Goal: Information Seeking & Learning: Learn about a topic

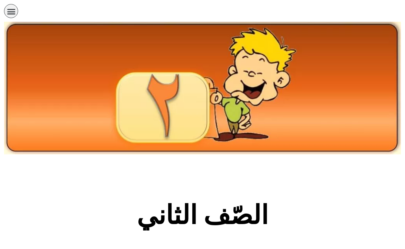
scroll to position [161, 0]
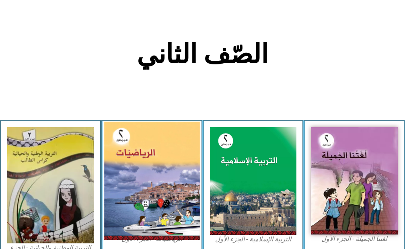
click at [170, 188] on img at bounding box center [151, 180] width 95 height 118
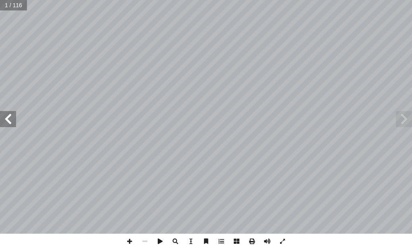
click at [12, 4] on input "text" at bounding box center [13, 5] width 27 height 10
type input "**"
click at [406, 119] on span at bounding box center [404, 119] width 16 height 16
click at [402, 120] on span at bounding box center [404, 119] width 16 height 16
click at [11, 121] on span at bounding box center [8, 119] width 16 height 16
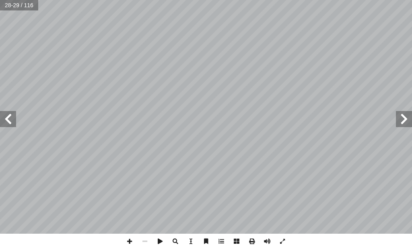
click at [11, 121] on span at bounding box center [8, 119] width 16 height 16
click at [284, 240] on span at bounding box center [282, 241] width 15 height 15
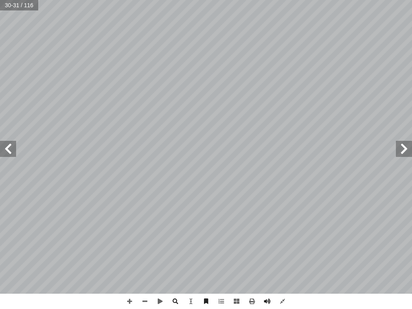
click at [7, 146] on span at bounding box center [8, 149] width 16 height 16
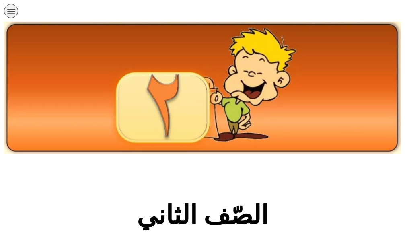
scroll to position [161, 0]
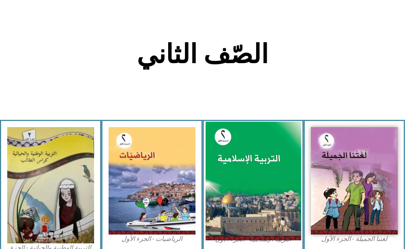
click at [249, 160] on img at bounding box center [252, 180] width 95 height 119
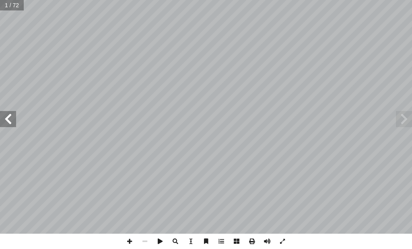
click at [12, 7] on input "text" at bounding box center [12, 5] width 24 height 10
click at [10, 6] on input "text" at bounding box center [12, 5] width 24 height 10
type input "*"
type input "**"
click at [282, 242] on span at bounding box center [282, 241] width 15 height 15
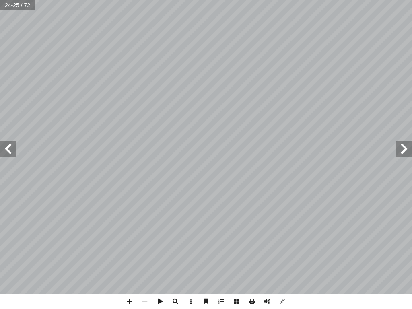
click at [406, 148] on span at bounding box center [404, 149] width 16 height 16
click at [5, 148] on span at bounding box center [8, 149] width 16 height 16
click at [406, 145] on span at bounding box center [404, 149] width 16 height 16
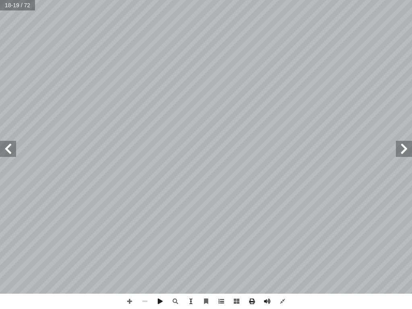
click at [7, 146] on span at bounding box center [8, 149] width 16 height 16
drag, startPoint x: 91, startPoint y: 308, endPoint x: 76, endPoint y: 308, distance: 15.7
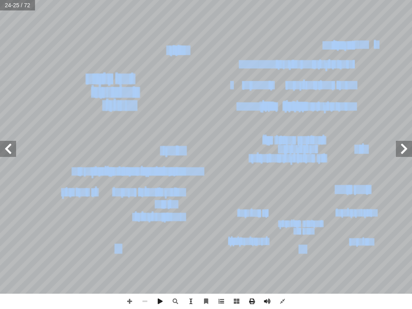
click at [402, 149] on span at bounding box center [404, 149] width 16 height 16
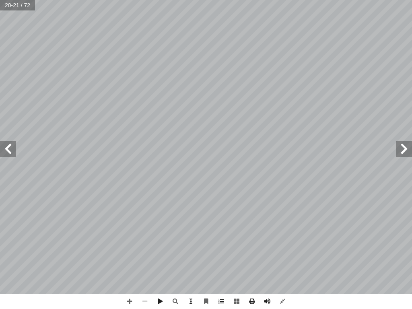
click at [7, 142] on span at bounding box center [8, 149] width 16 height 16
click at [10, 152] on span at bounding box center [8, 149] width 16 height 16
click at [285, 248] on span at bounding box center [282, 300] width 15 height 15
